Goal: Transaction & Acquisition: Purchase product/service

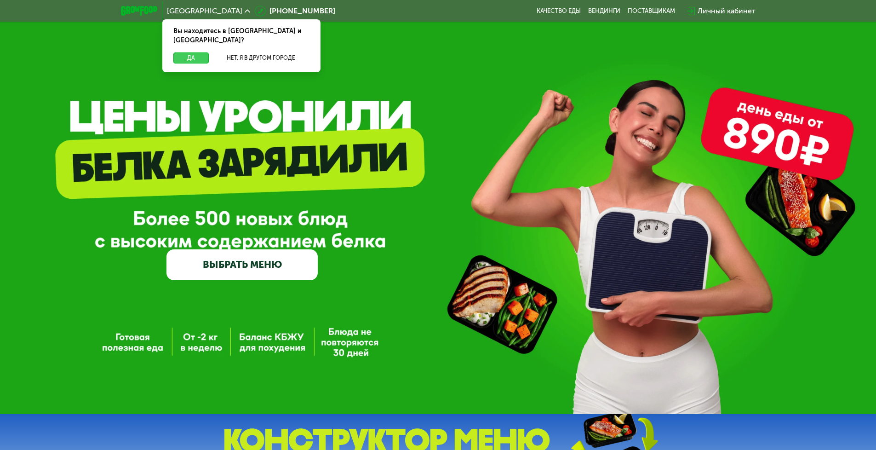
click at [192, 52] on button "Да" at bounding box center [190, 57] width 35 height 11
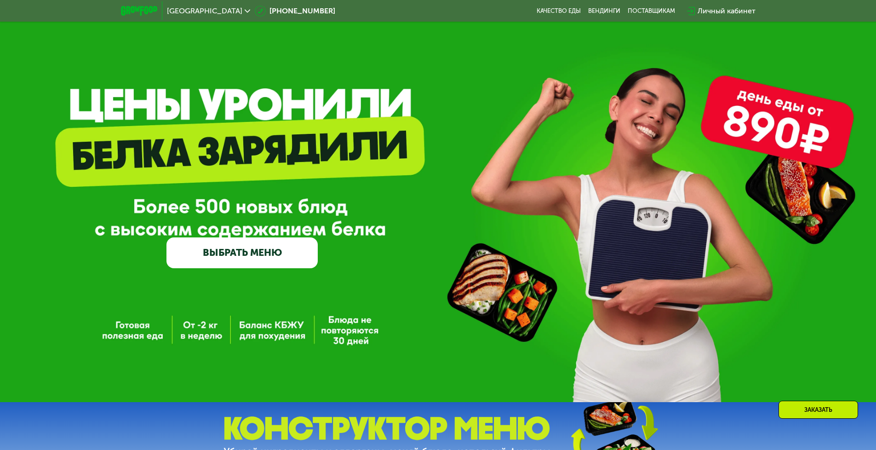
click at [291, 237] on link "ВЫБРАТЬ МЕНЮ" at bounding box center [242, 252] width 151 height 30
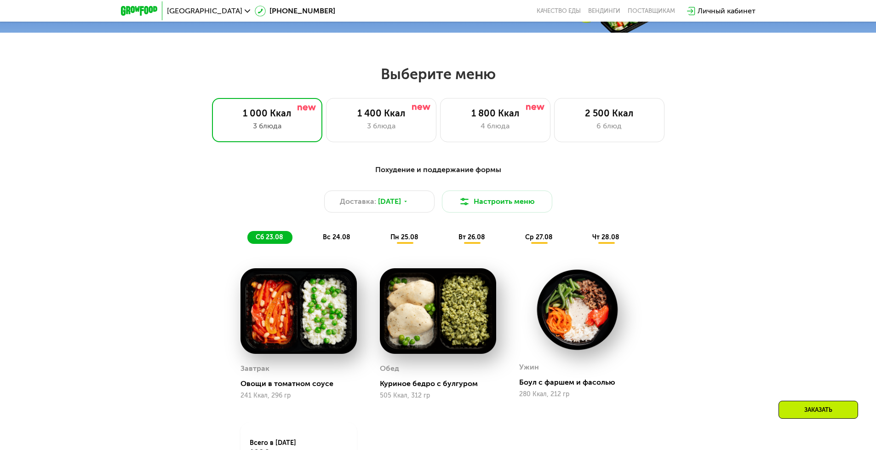
scroll to position [451, 0]
click at [407, 129] on div "3 блюда" at bounding box center [381, 125] width 91 height 11
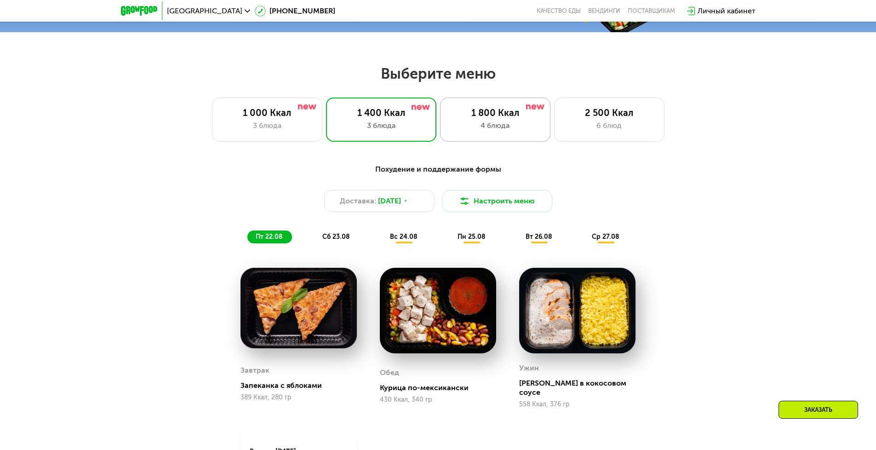
click at [506, 115] on div "1 800 Ккал" at bounding box center [495, 112] width 91 height 11
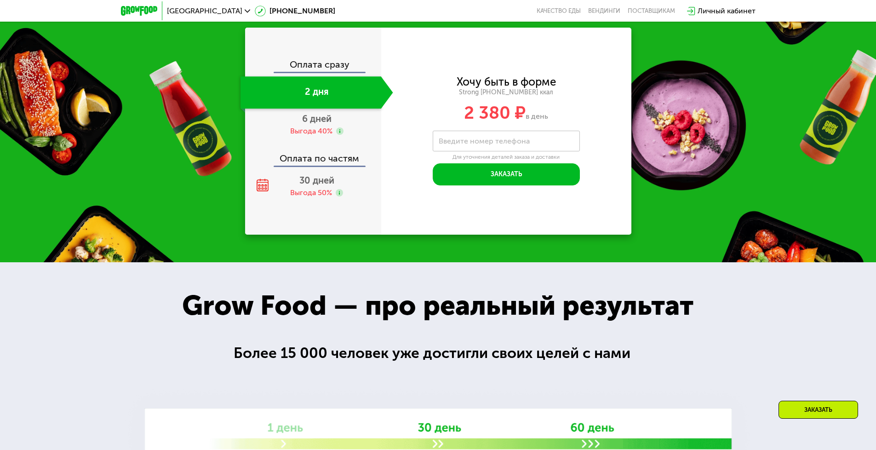
scroll to position [1049, 0]
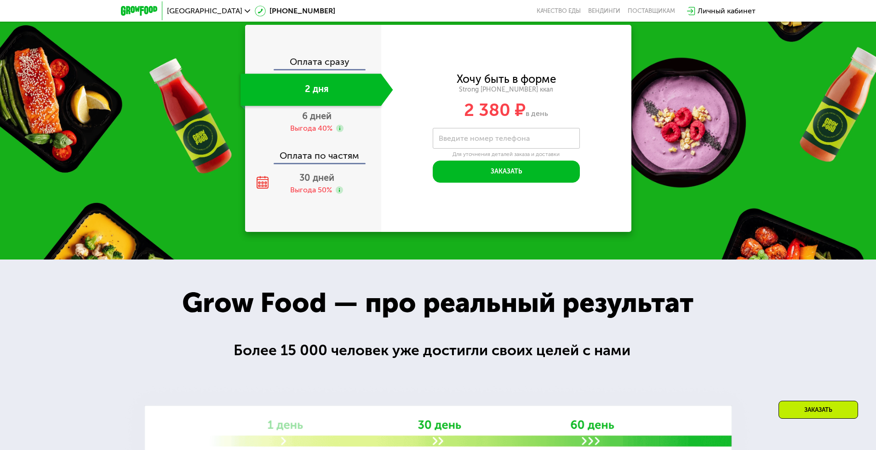
click at [348, 200] on div "30 дней Выгода 50%" at bounding box center [317, 183] width 153 height 32
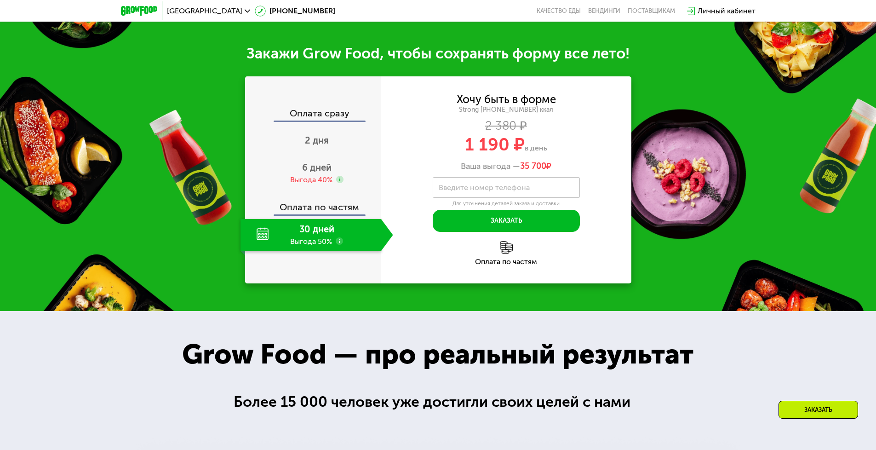
click at [555, 164] on div "Хочу быть в форме Strong [PHONE_NUMBER] ккал 2 380 ₽ 1 190 ₽ в день Ваша выгода…" at bounding box center [506, 132] width 250 height 77
click at [508, 254] on img at bounding box center [506, 247] width 13 height 13
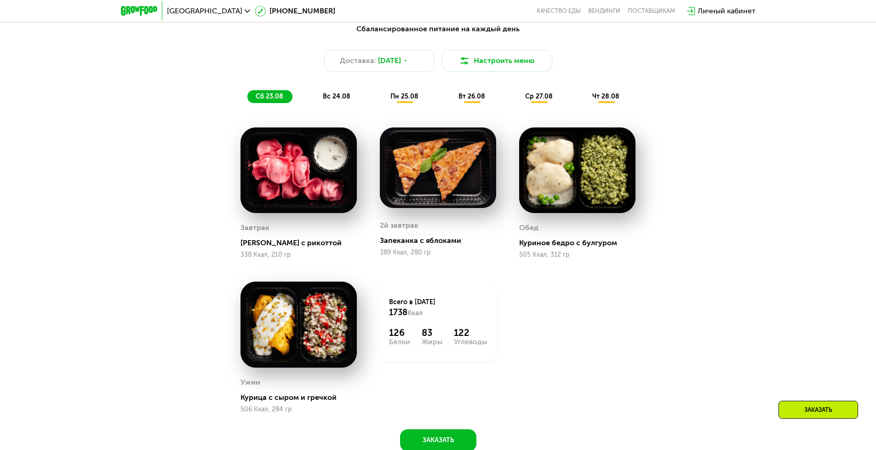
scroll to position [589, 0]
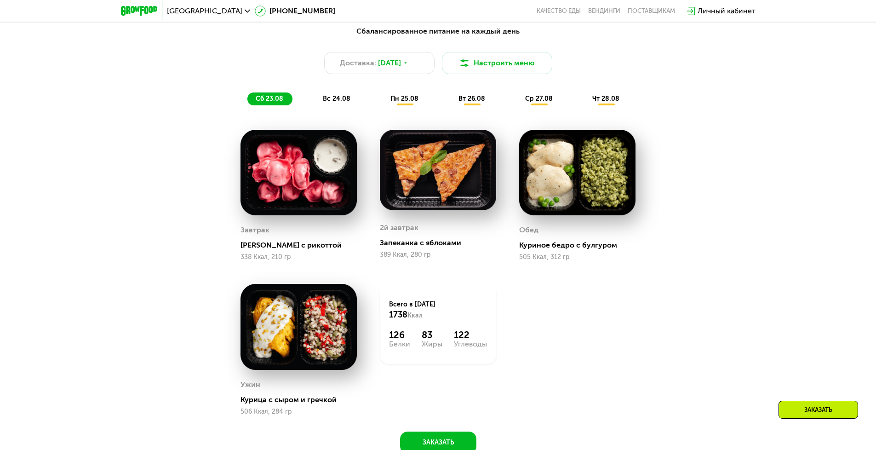
click at [382, 97] on div "вс 24.08" at bounding box center [405, 98] width 46 height 13
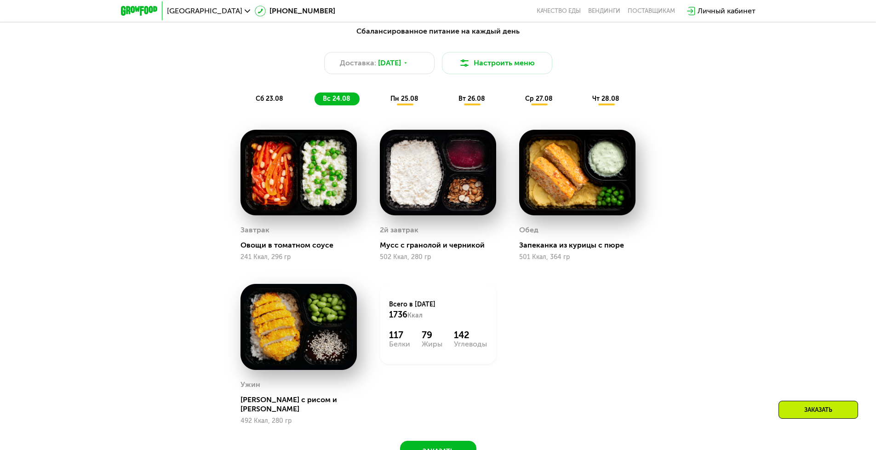
click at [400, 100] on span "пн 25.08" at bounding box center [405, 99] width 28 height 8
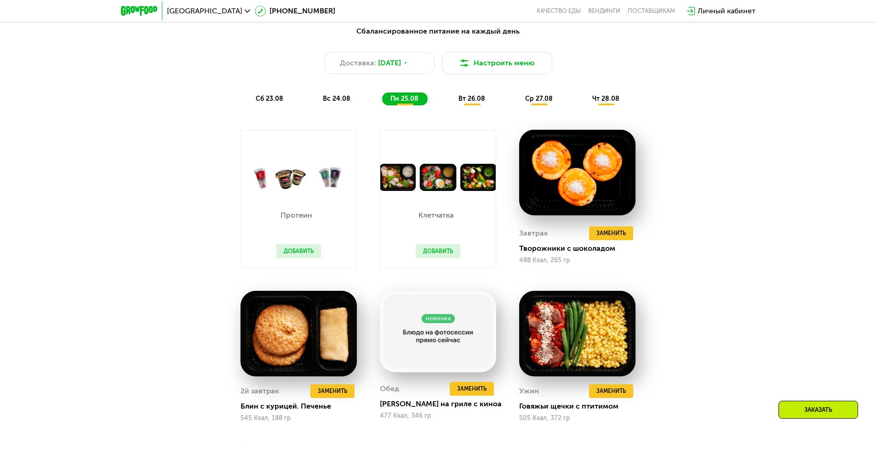
click at [461, 101] on span "вт 26.08" at bounding box center [472, 99] width 27 height 8
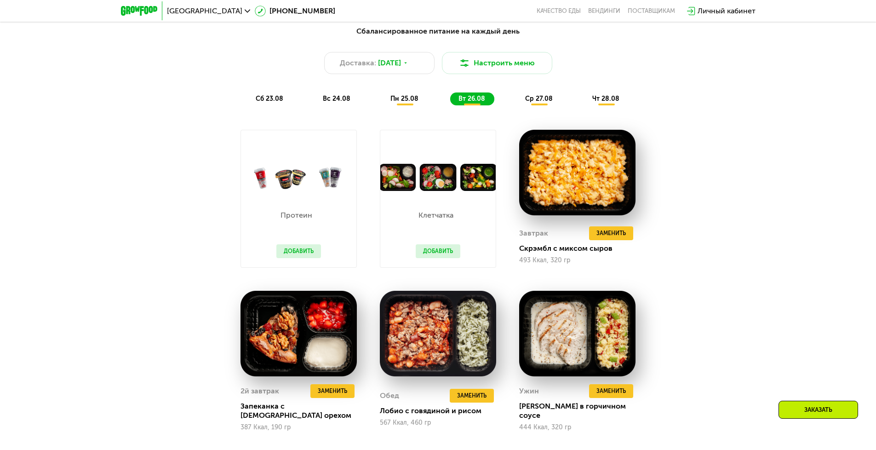
click at [532, 102] on span "ср 27.08" at bounding box center [539, 99] width 28 height 8
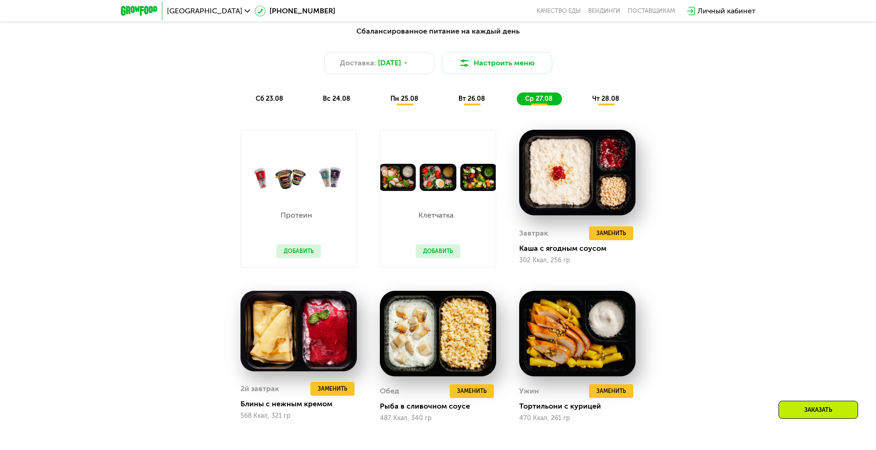
click at [581, 102] on div "сб 23.08 вс 24.08 пн 25.08 вт 26.08 ср 27.08 чт 28.08" at bounding box center [439, 98] width 382 height 13
click at [602, 103] on span "чт 28.08" at bounding box center [606, 99] width 27 height 8
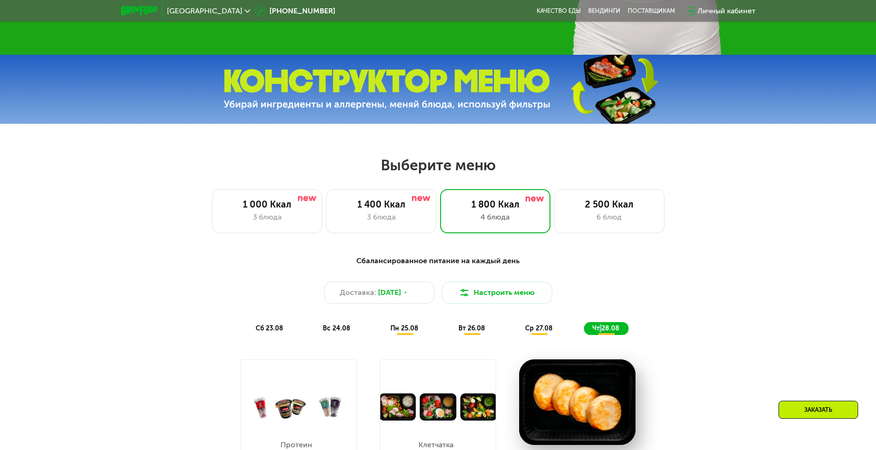
scroll to position [359, 0]
click at [613, 219] on div "6 блюд" at bounding box center [609, 217] width 91 height 11
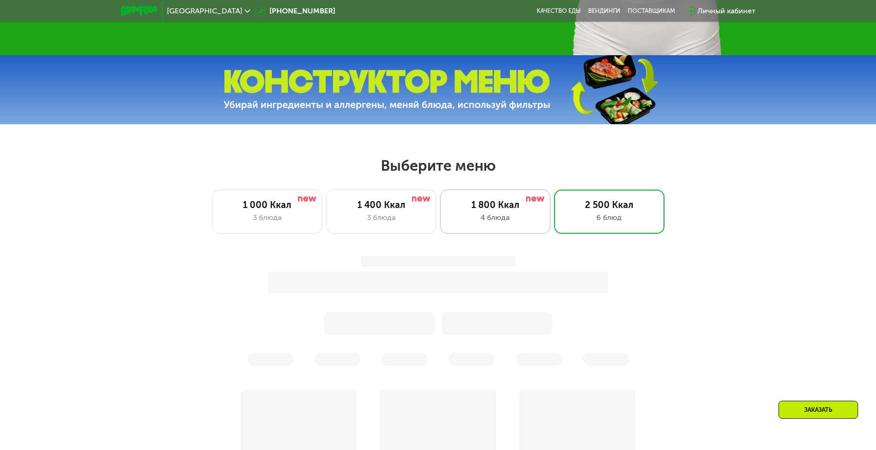
click at [510, 206] on div "1 800 Ккал" at bounding box center [495, 204] width 91 height 11
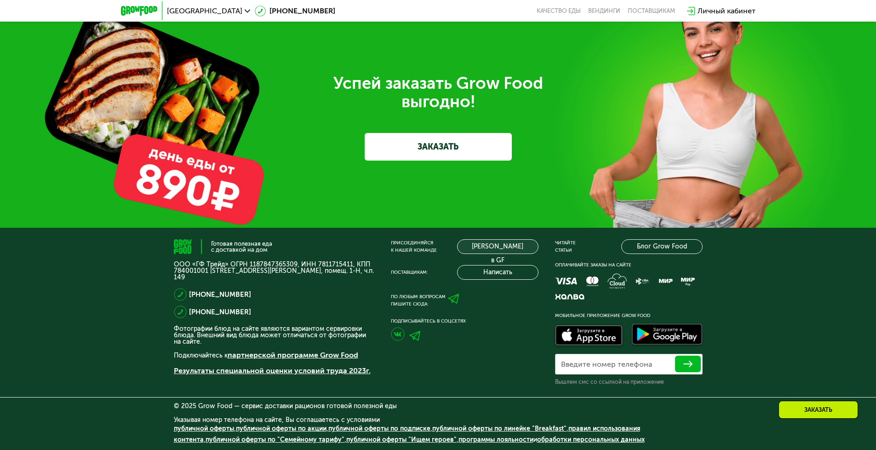
scroll to position [2915, 0]
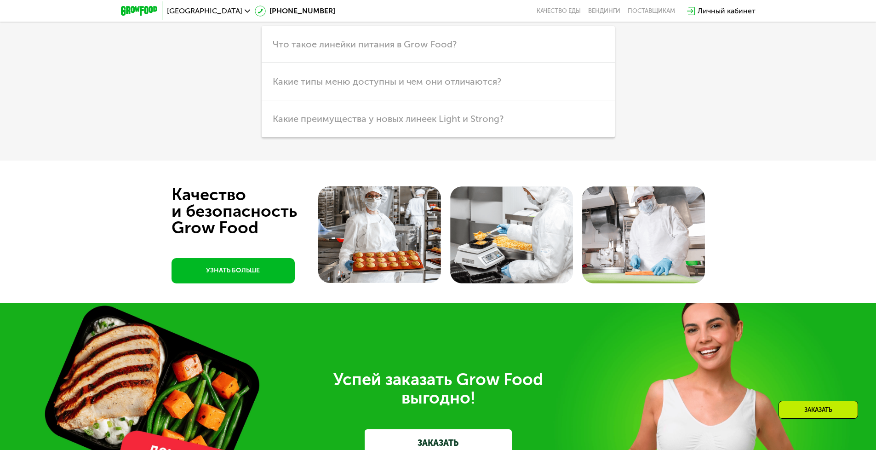
drag, startPoint x: 484, startPoint y: 323, endPoint x: 473, endPoint y: 255, distance: 68.0
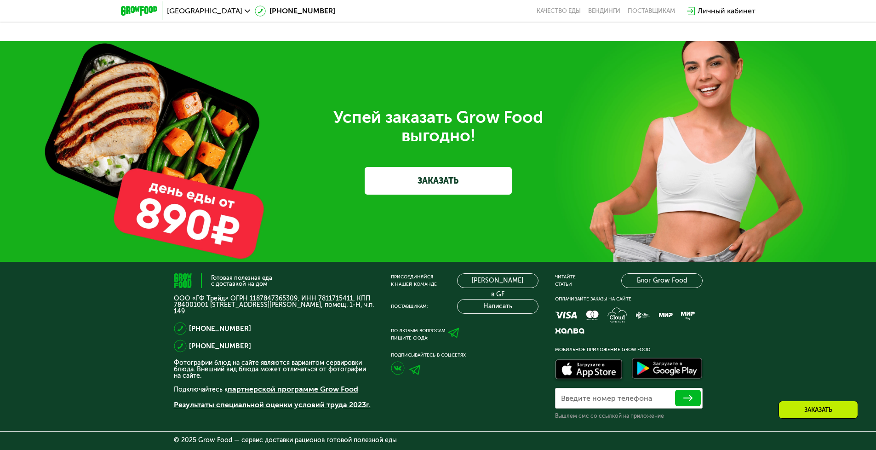
drag, startPoint x: 473, startPoint y: 255, endPoint x: 460, endPoint y: 228, distance: 30.2
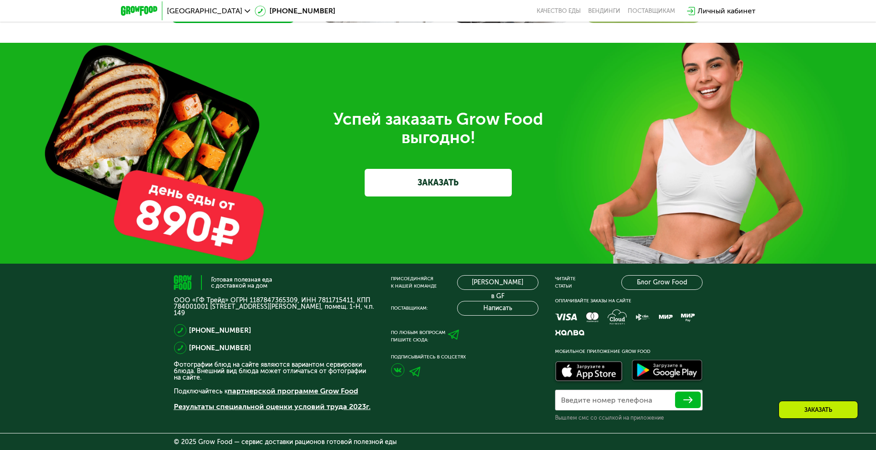
drag, startPoint x: 457, startPoint y: 213, endPoint x: 456, endPoint y: 199, distance: 13.3
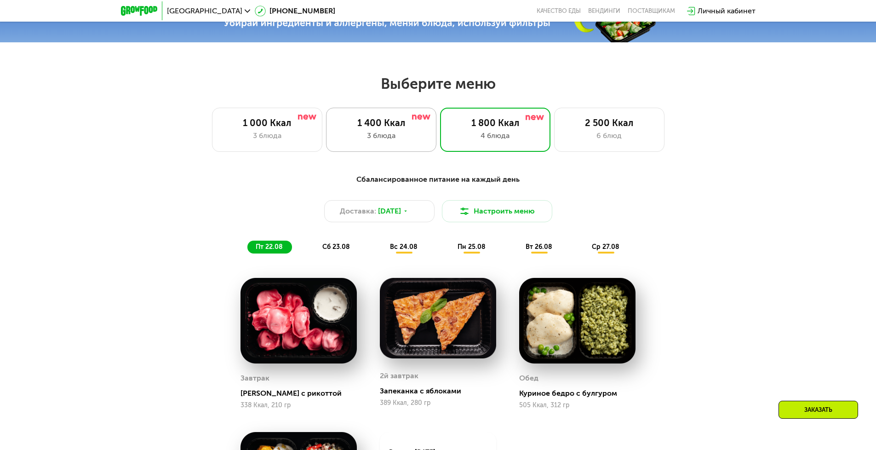
scroll to position [437, 0]
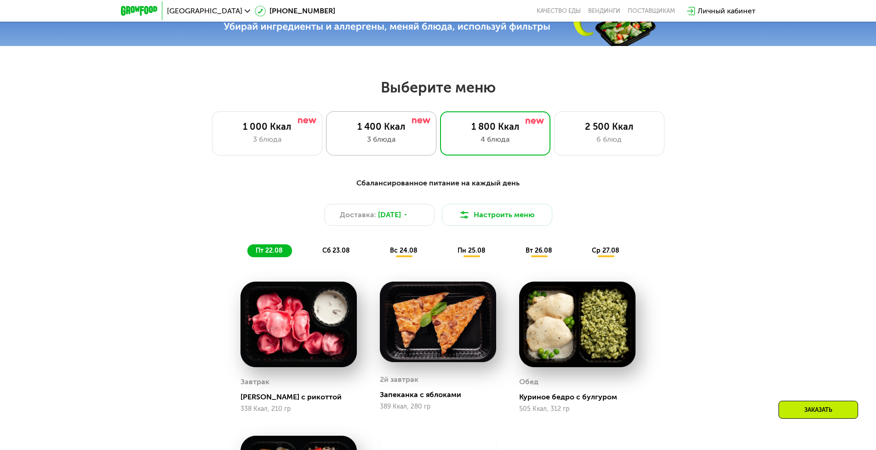
click at [384, 145] on div "3 блюда" at bounding box center [381, 139] width 91 height 11
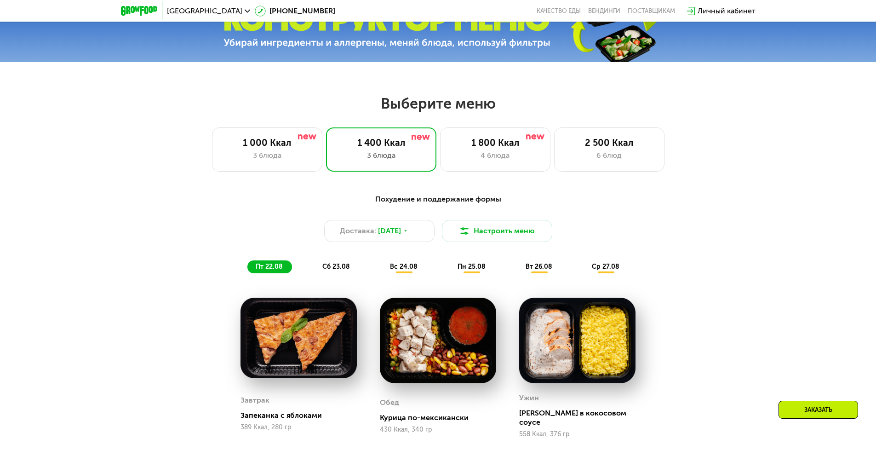
scroll to position [391, 0]
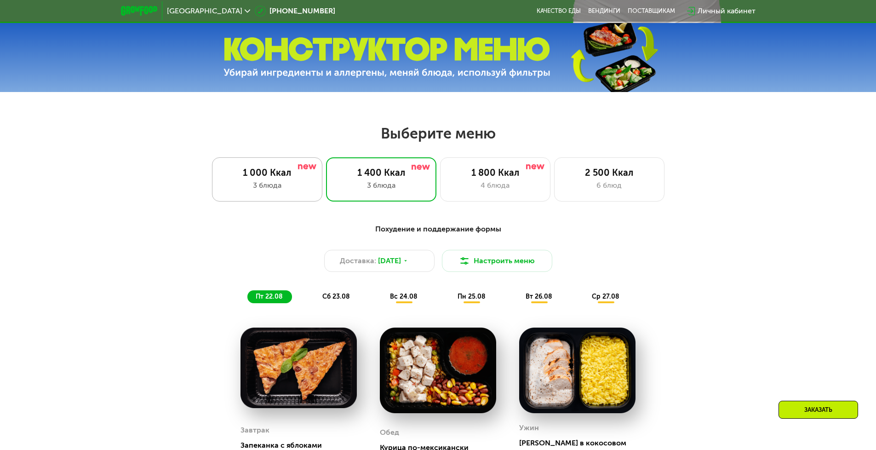
click at [326, 196] on div "1 000 Ккал 3 блюда" at bounding box center [381, 179] width 110 height 44
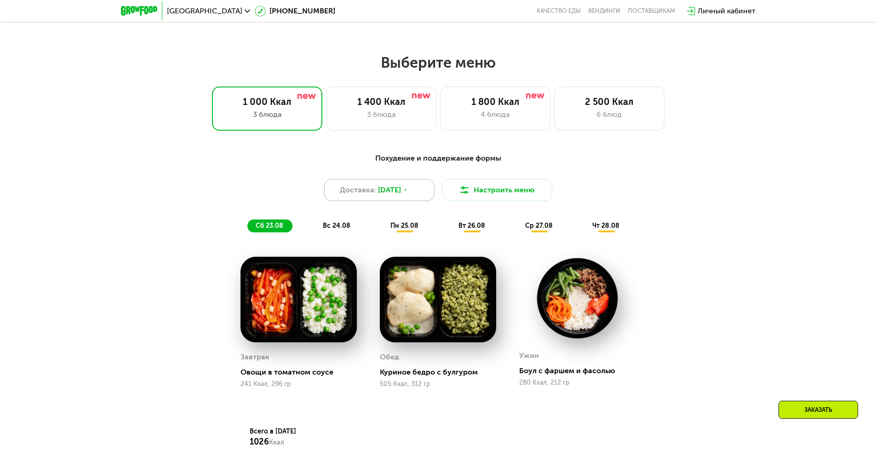
scroll to position [437, 0]
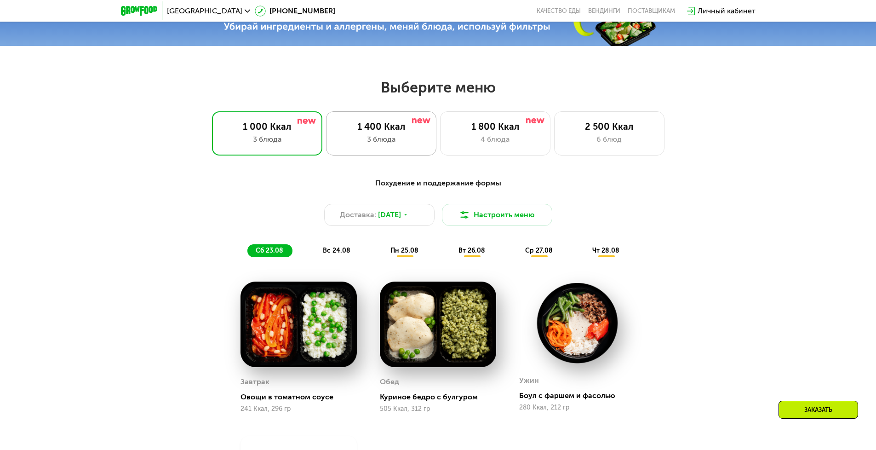
click at [377, 145] on div "3 блюда" at bounding box center [381, 139] width 91 height 11
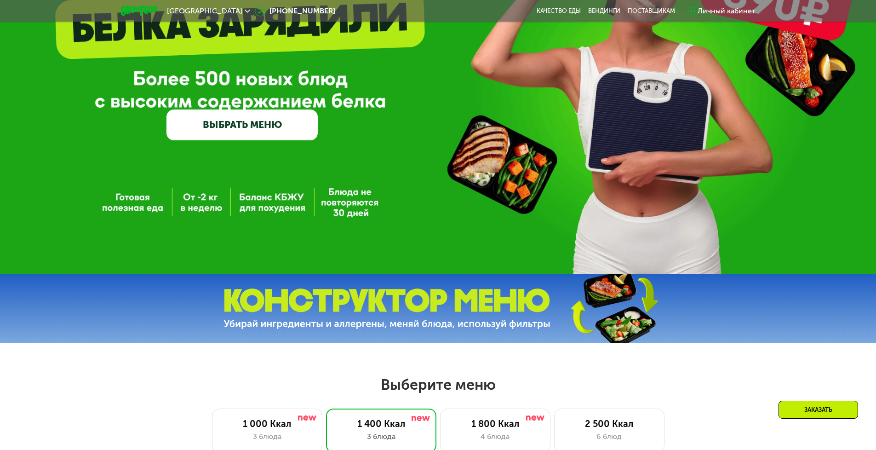
scroll to position [115, 0]
